Goal: Check status: Check status

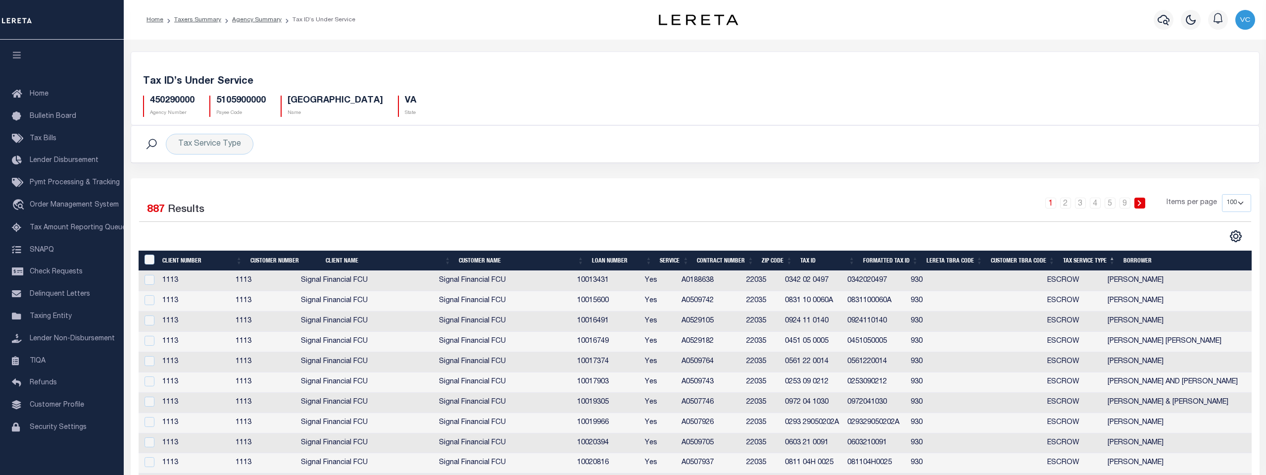
select select "100"
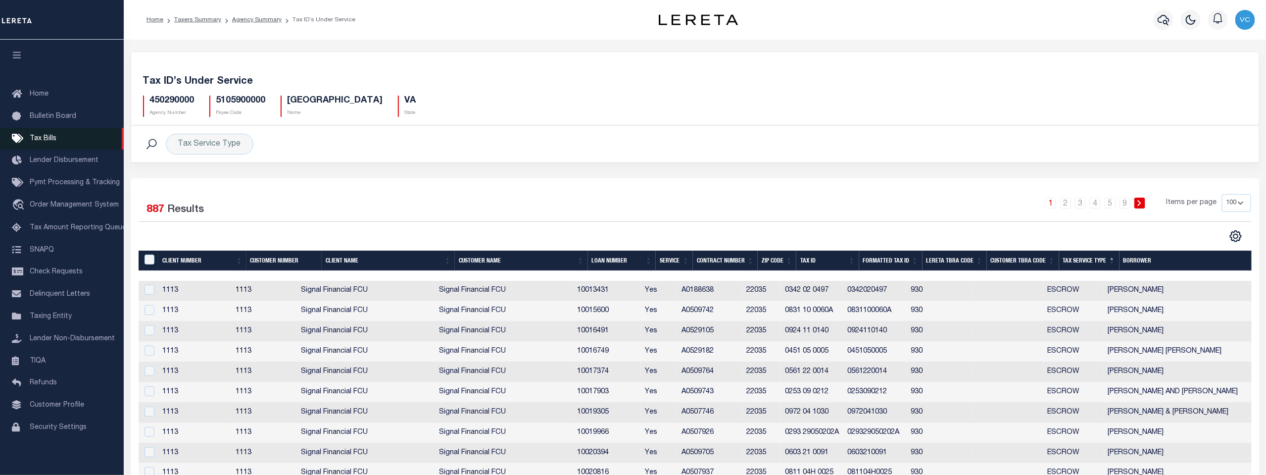
click at [41, 138] on span "Tax Bills" at bounding box center [43, 138] width 27 height 7
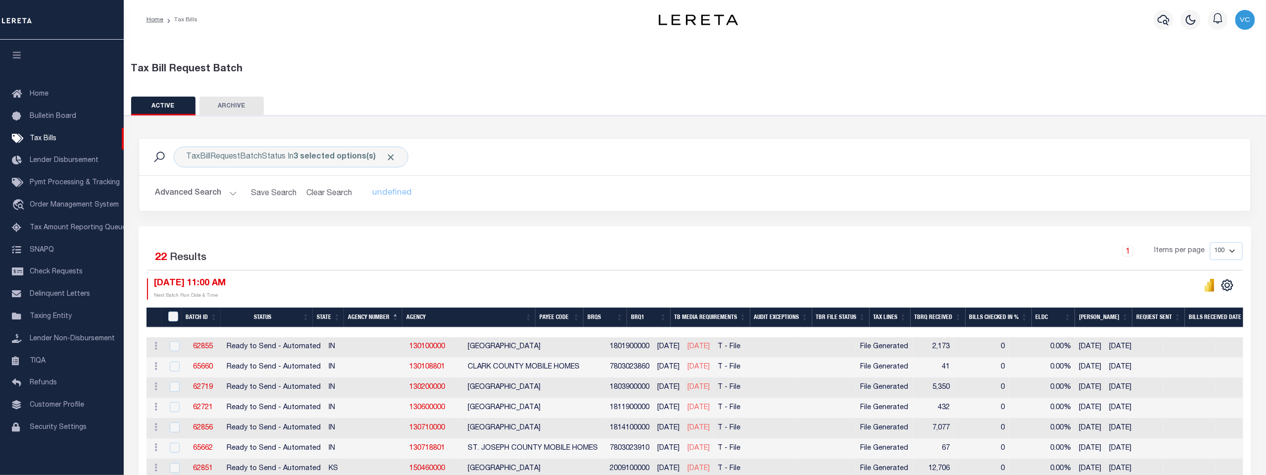
click at [185, 195] on button "Advanced Search" at bounding box center [196, 193] width 82 height 19
click at [295, 154] on b "3 selected options(s)" at bounding box center [335, 157] width 82 height 8
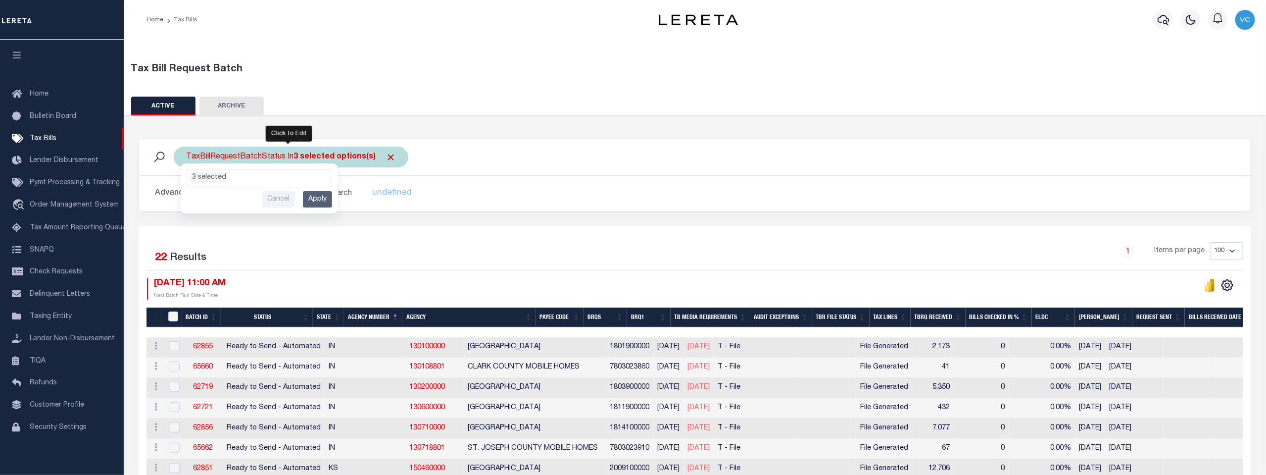
scroll to position [45, 0]
click at [193, 177] on li "3 selected" at bounding box center [209, 177] width 39 height 10
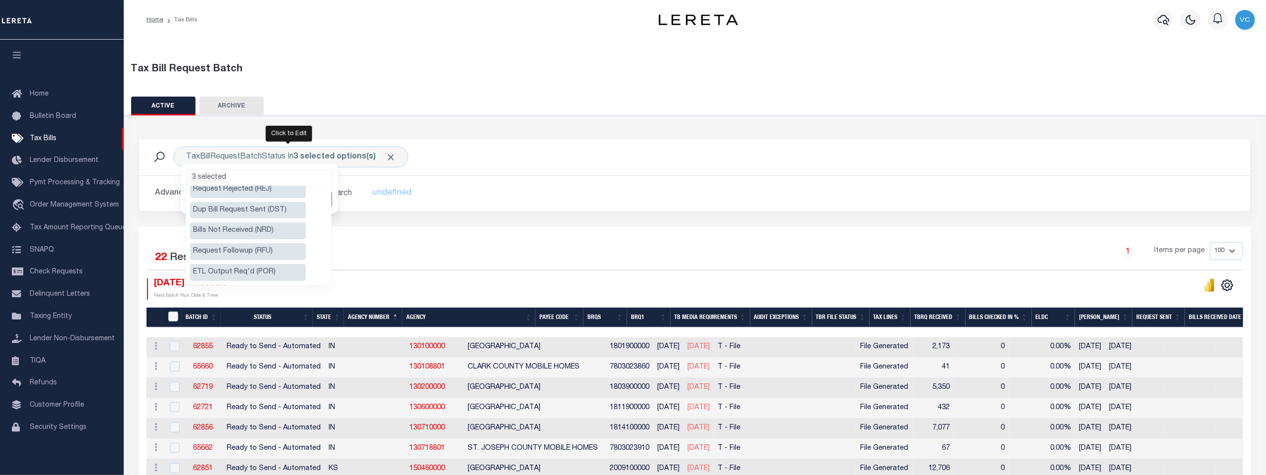
scroll to position [165, 0]
click at [193, 178] on li "3 selected" at bounding box center [209, 177] width 39 height 10
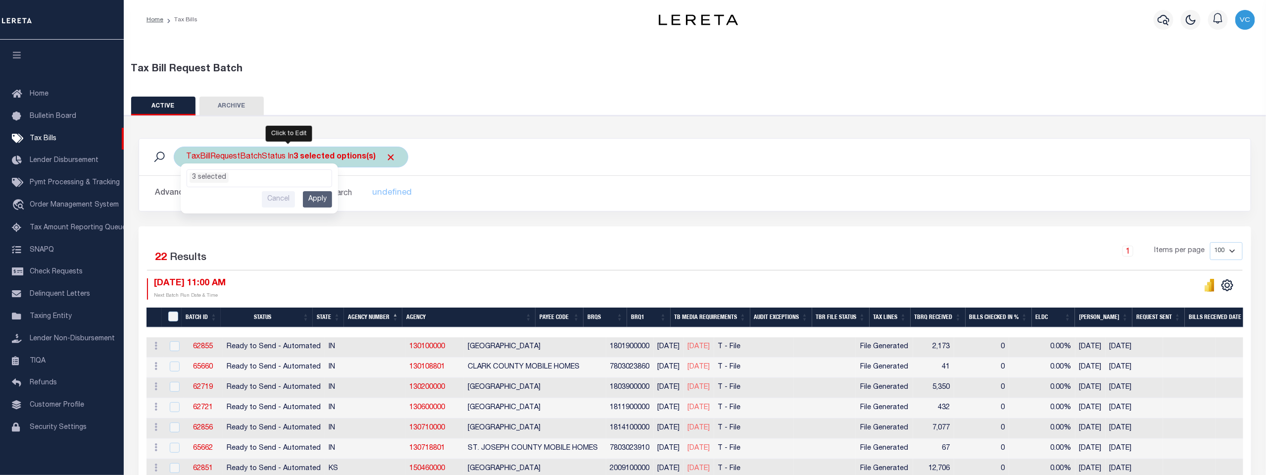
click at [314, 196] on input "Apply" at bounding box center [317, 199] width 29 height 16
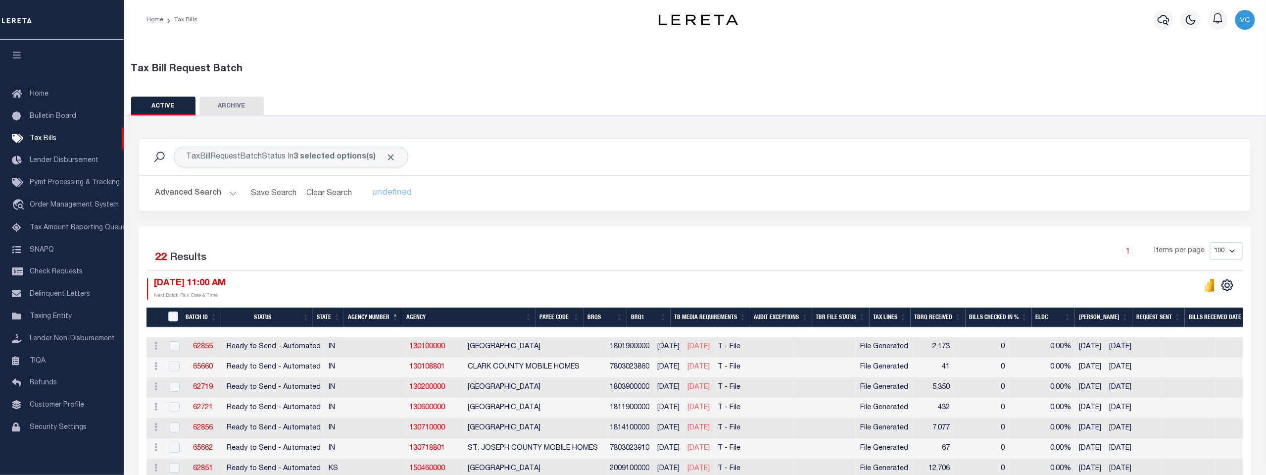
click at [229, 193] on button "Advanced Search" at bounding box center [196, 193] width 82 height 19
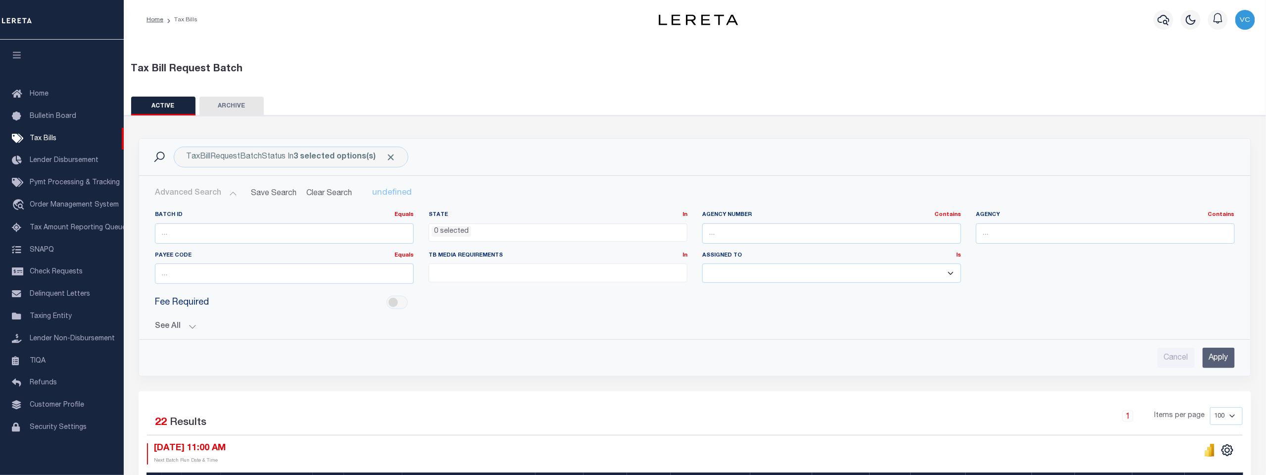
click at [163, 323] on button "See All" at bounding box center [695, 326] width 1080 height 9
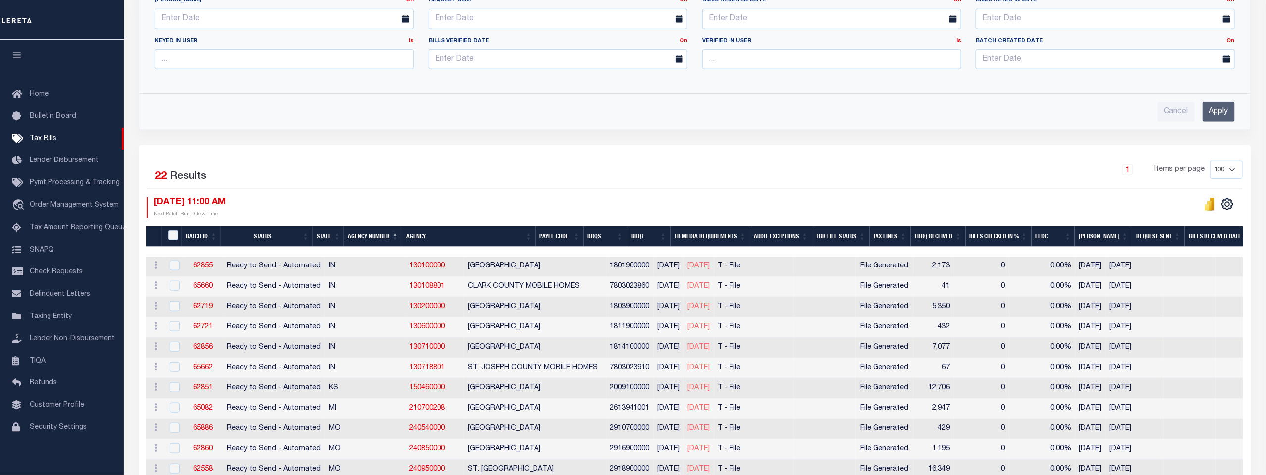
scroll to position [495, 0]
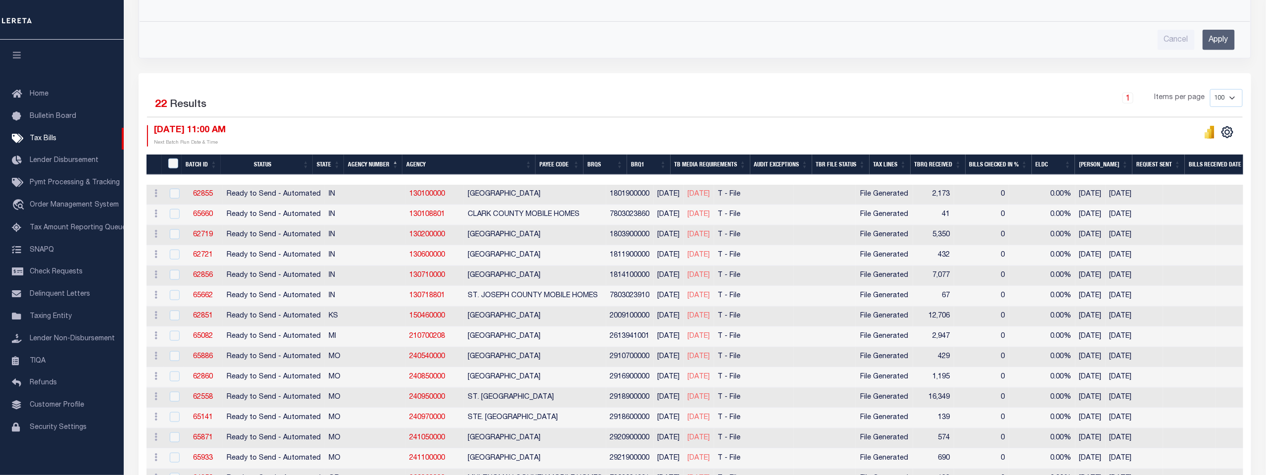
click at [379, 160] on th "Agency Number" at bounding box center [373, 164] width 58 height 20
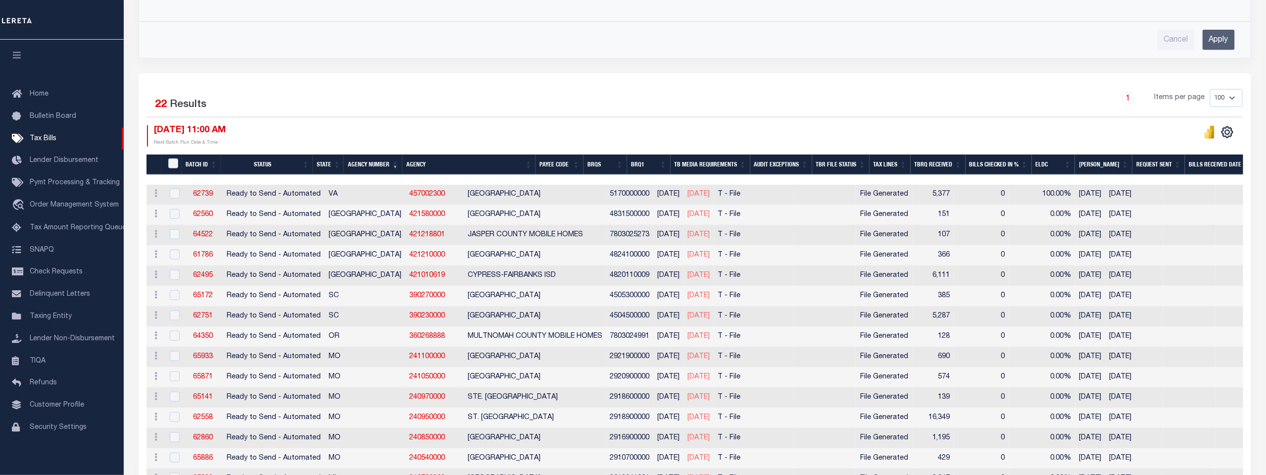
click at [379, 160] on th "Agency Number" at bounding box center [373, 164] width 58 height 20
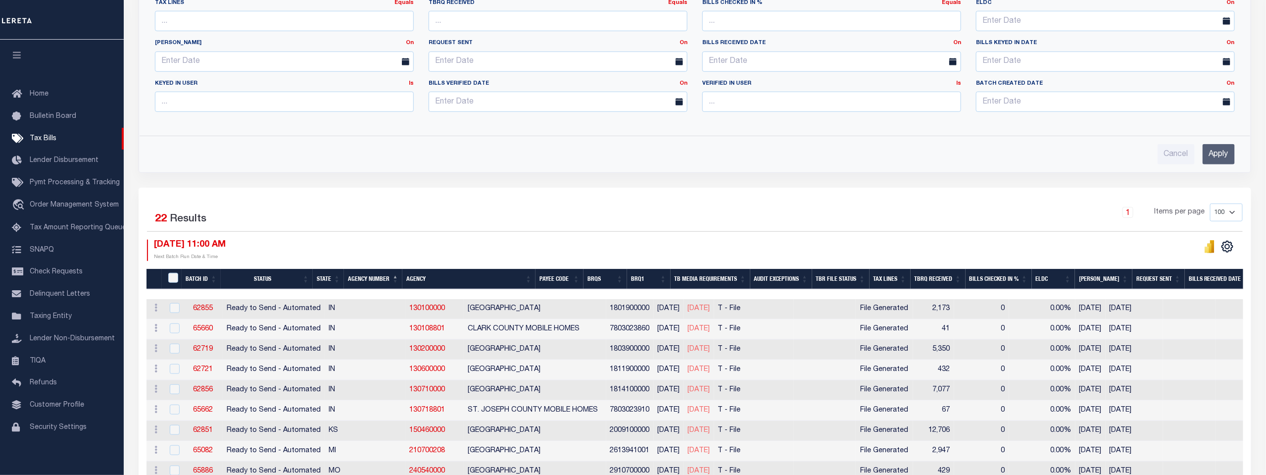
scroll to position [306, 0]
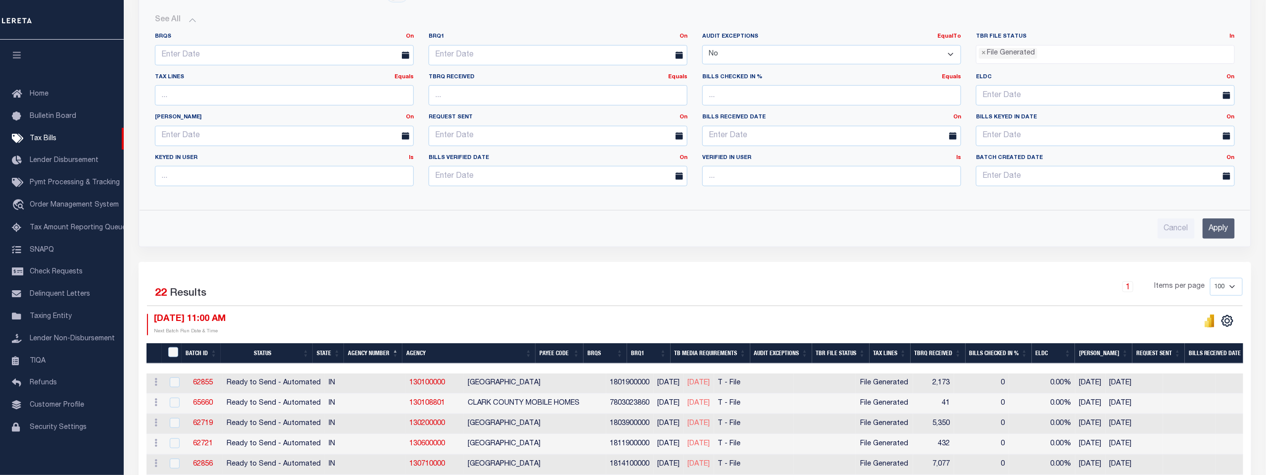
click at [1053, 52] on ul "× File Generated" at bounding box center [1106, 52] width 258 height 13
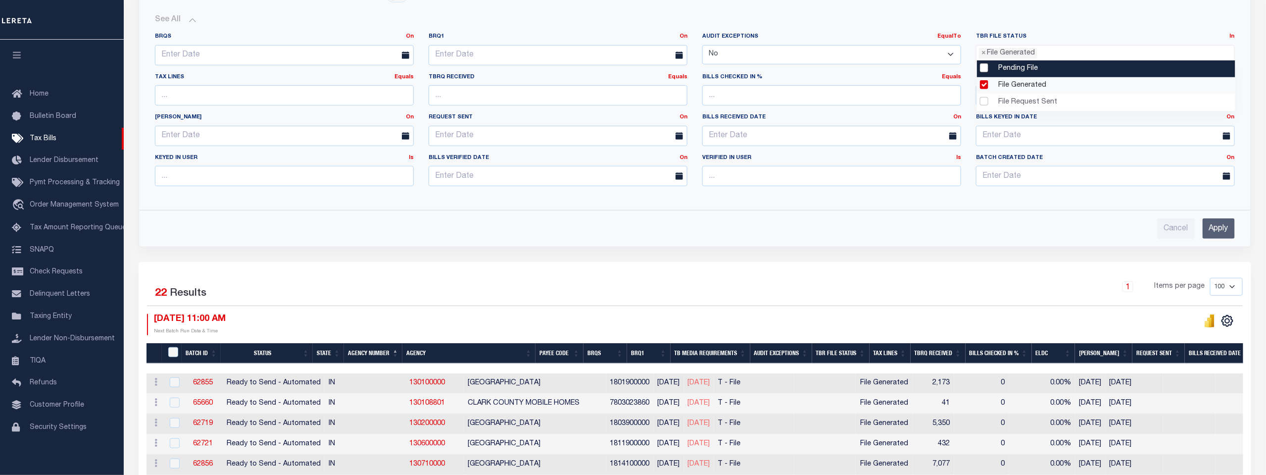
click at [984, 69] on li "Pending File" at bounding box center [1106, 68] width 258 height 17
select select "1"
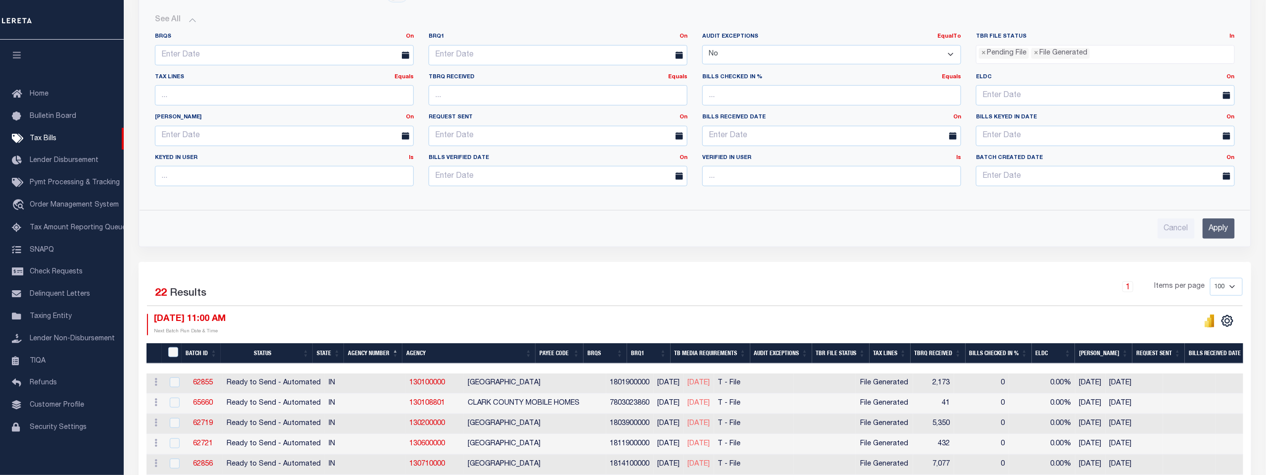
click at [1064, 25] on div "BRQS On On After Before Between BRQ1 On On After Before Is Yes" at bounding box center [695, 113] width 1095 height 177
click at [1216, 231] on input "Apply" at bounding box center [1219, 228] width 32 height 20
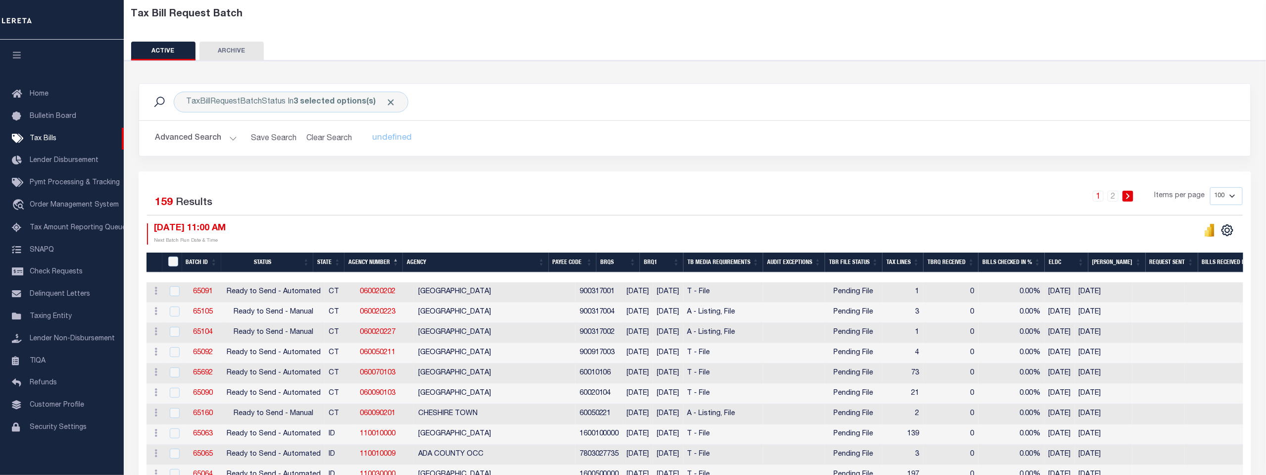
scroll to position [53, 0]
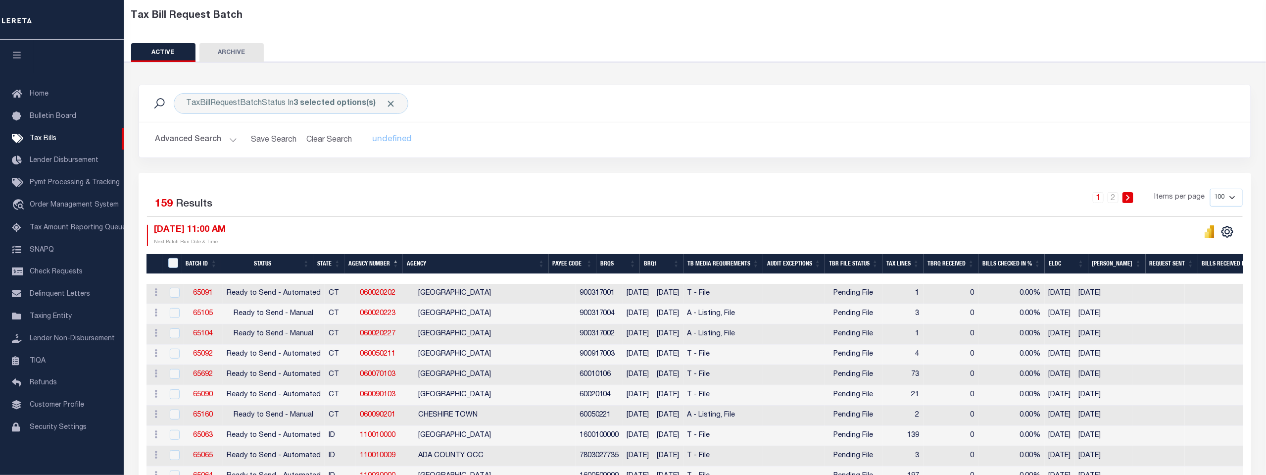
click at [177, 135] on button "Advanced Search" at bounding box center [196, 139] width 82 height 19
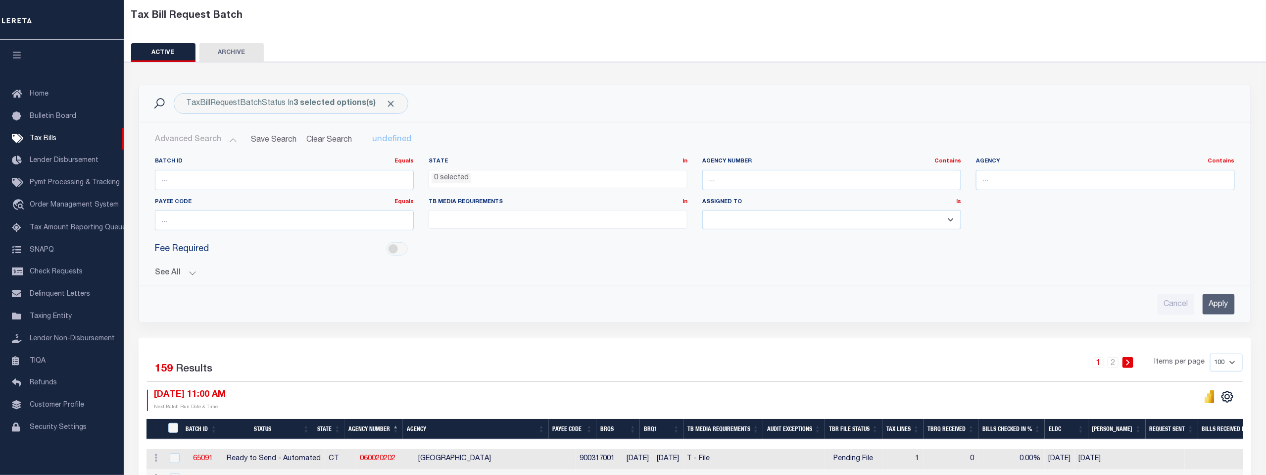
click at [163, 273] on button "See All" at bounding box center [695, 272] width 1080 height 9
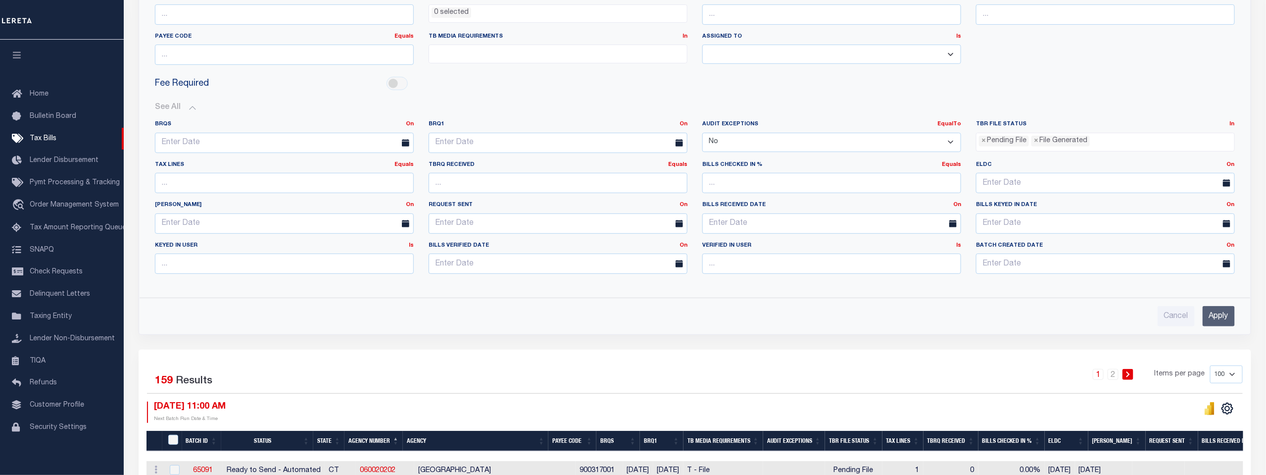
scroll to position [108, 0]
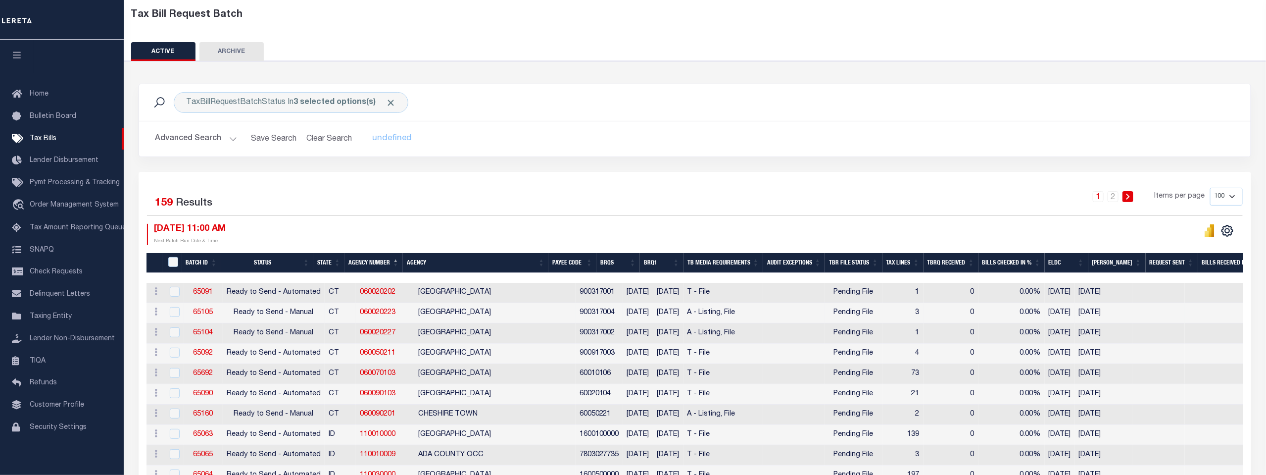
scroll to position [55, 0]
click at [1233, 199] on select "100 200 500 1000" at bounding box center [1226, 196] width 33 height 18
select select "200"
click at [1211, 187] on select "100 200 500 1000" at bounding box center [1226, 196] width 33 height 18
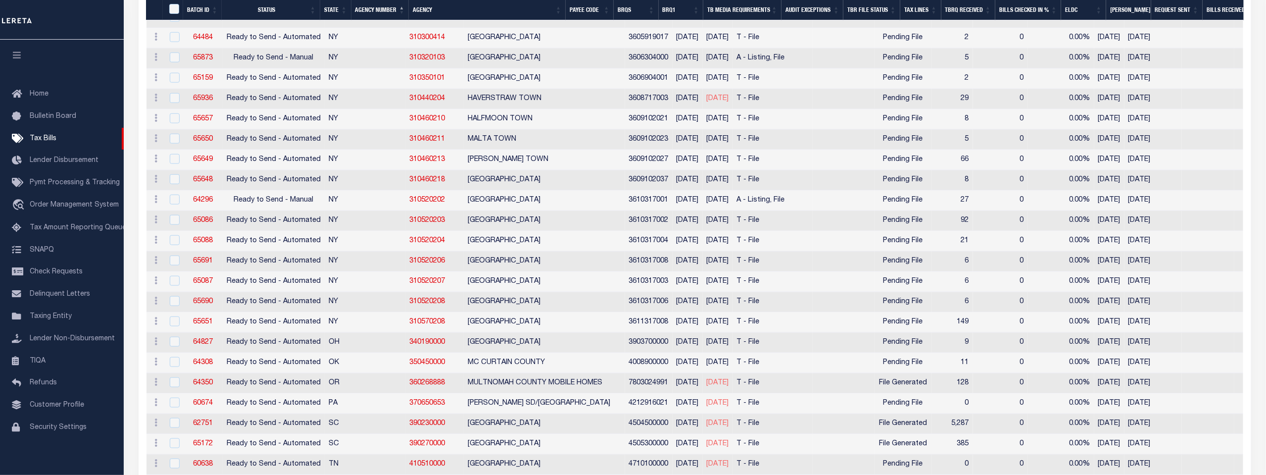
scroll to position [3025, 0]
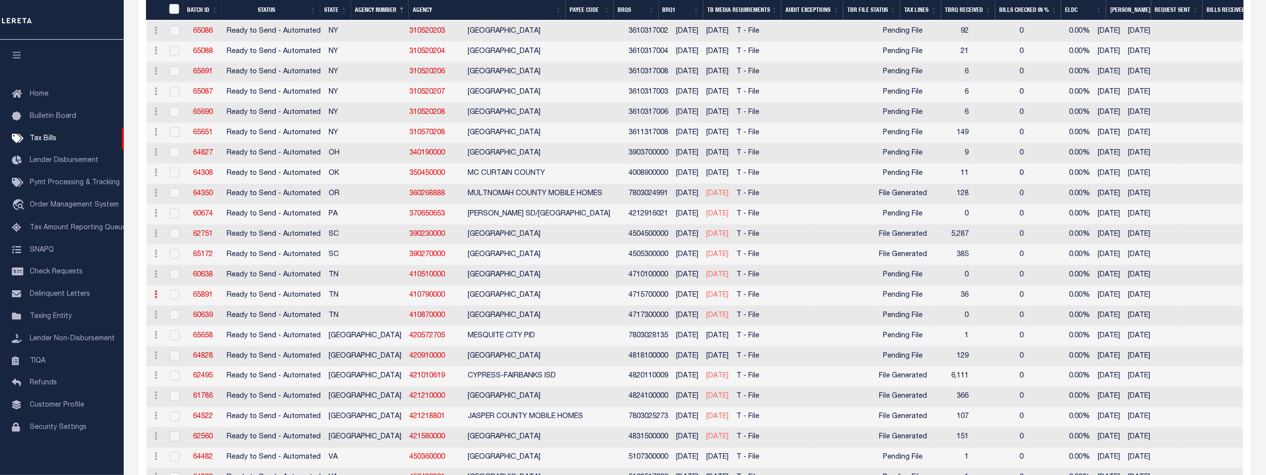
click at [154, 290] on icon at bounding box center [155, 294] width 3 height 8
click at [175, 290] on input "checkbox" at bounding box center [175, 295] width 10 height 10
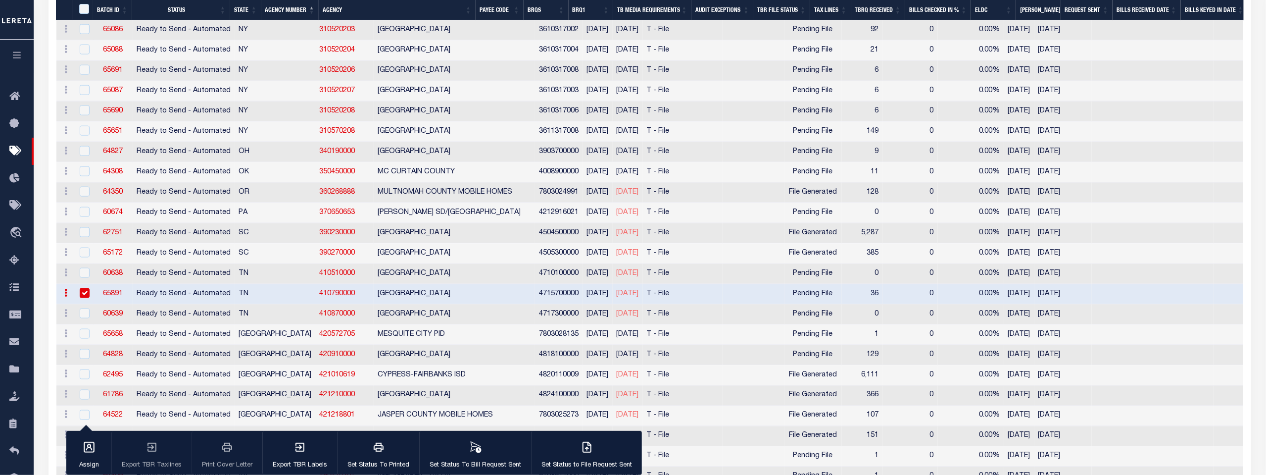
click at [86, 288] on input "checkbox" at bounding box center [85, 293] width 10 height 10
checkbox input "false"
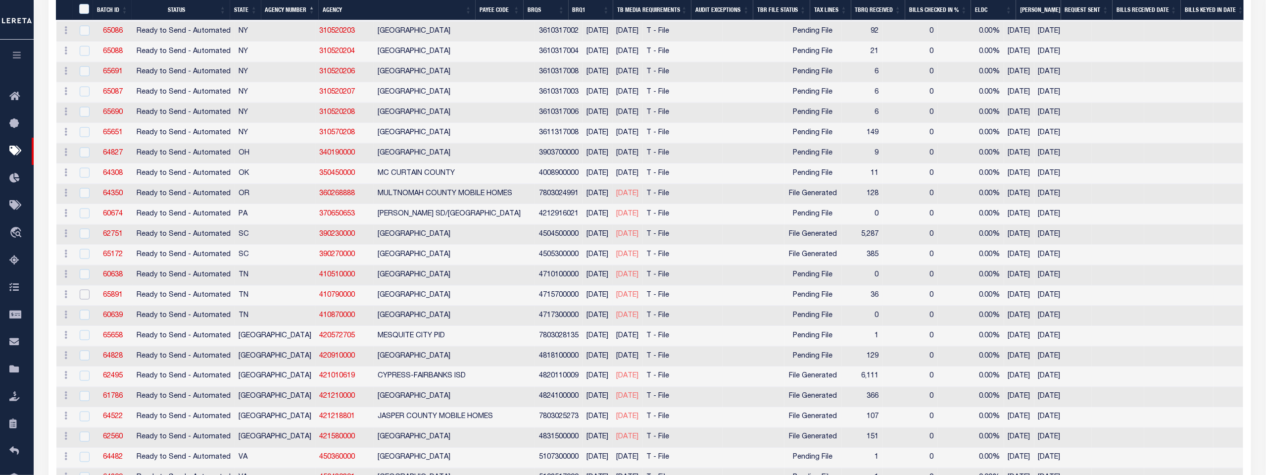
scroll to position [3026, 0]
